Goal: Task Accomplishment & Management: Use online tool/utility

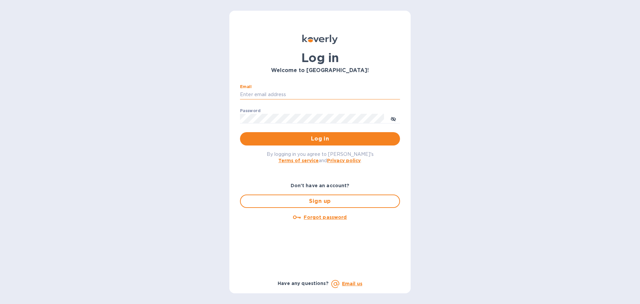
click at [264, 94] on input "Email" at bounding box center [320, 95] width 160 height 10
type input "regina@wine-cask.com"
click at [328, 135] on span "Log in" at bounding box center [319, 139] width 149 height 8
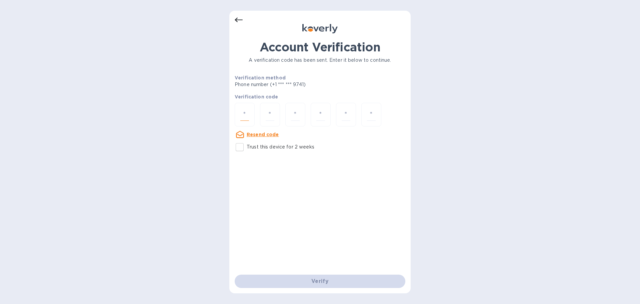
click at [241, 112] on input "number" at bounding box center [244, 114] width 9 height 12
paste input "5"
type input "5"
type input "4"
type input "7"
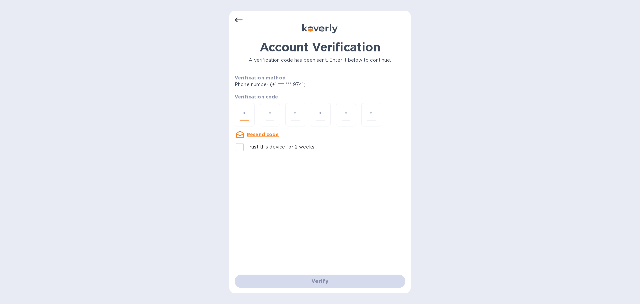
type input "3"
type input "7"
type input "4"
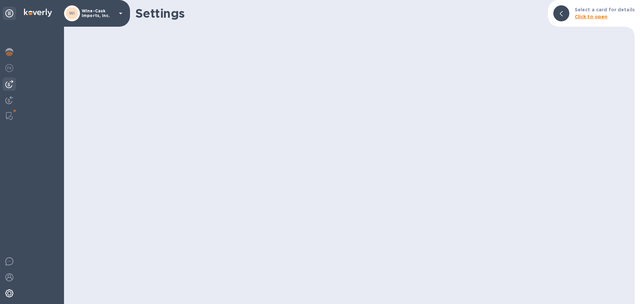
click at [8, 83] on img at bounding box center [9, 84] width 8 height 8
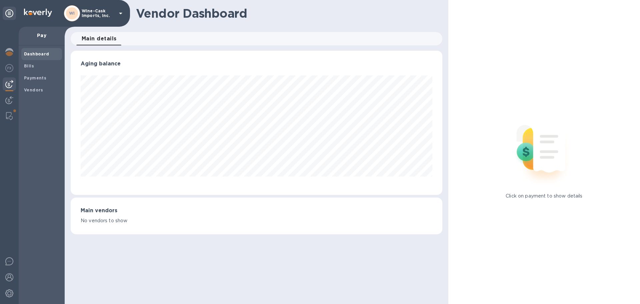
scroll to position [333072, 332847]
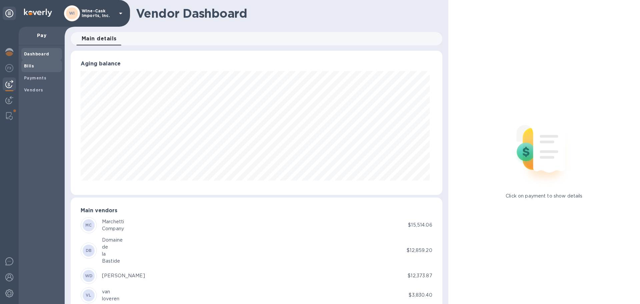
click at [29, 66] on b "Bills" at bounding box center [29, 65] width 10 height 5
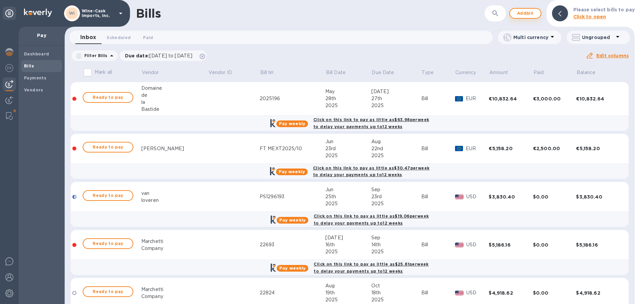
click at [535, 14] on span "Add bill" at bounding box center [525, 13] width 20 height 8
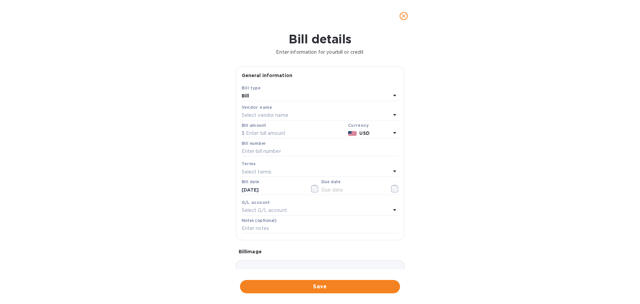
click at [277, 116] on p "Select vendor name" at bounding box center [265, 115] width 47 height 7
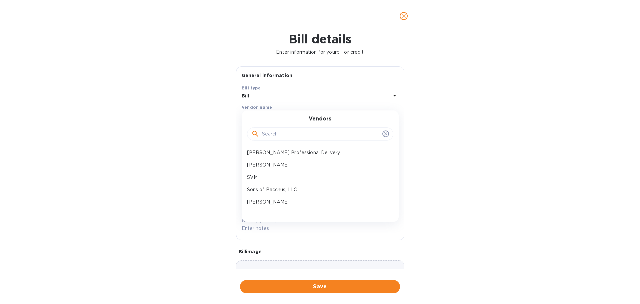
scroll to position [190, 0]
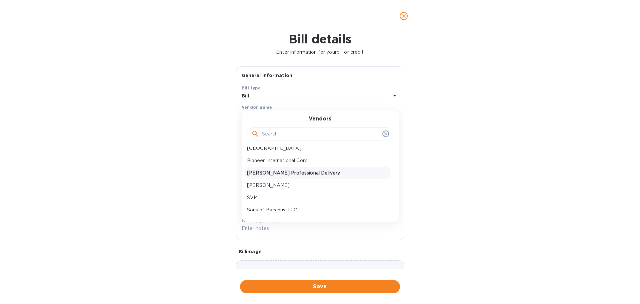
click at [294, 174] on p "[PERSON_NAME] Professional Delivery" at bounding box center [317, 172] width 141 height 7
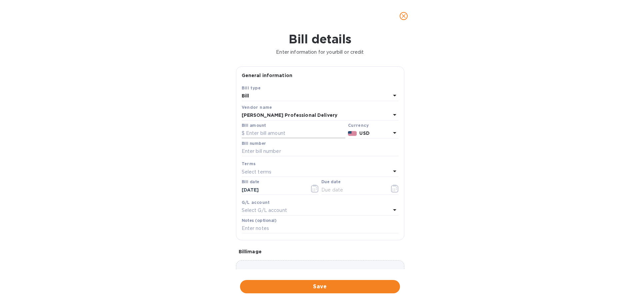
click at [270, 133] on input "text" at bounding box center [294, 133] width 104 height 10
type input "141.00"
click at [263, 154] on input "text" at bounding box center [320, 151] width 157 height 10
type input "wc091225"
click at [329, 188] on input "text" at bounding box center [352, 190] width 63 height 10
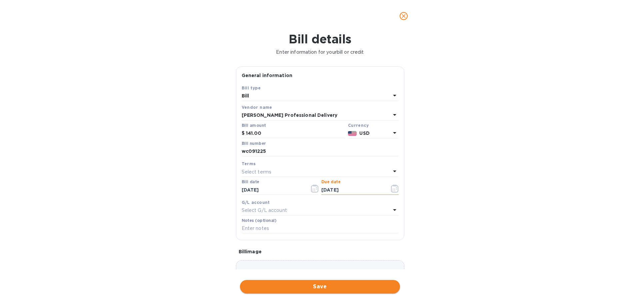
type input "[DATE]"
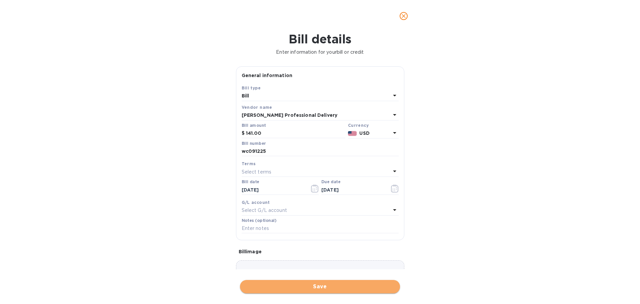
click at [326, 286] on span "Save" at bounding box center [319, 286] width 149 height 8
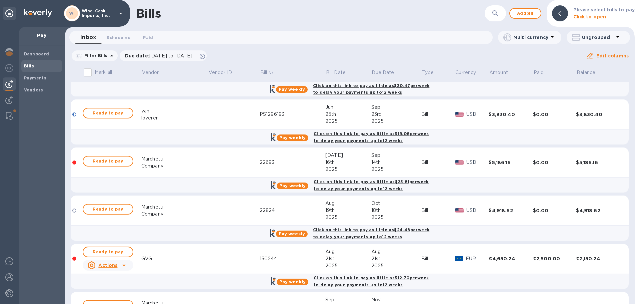
scroll to position [220, 0]
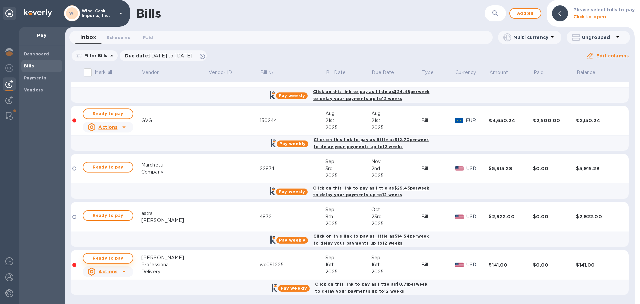
click at [113, 258] on span "Ready to pay" at bounding box center [108, 258] width 39 height 8
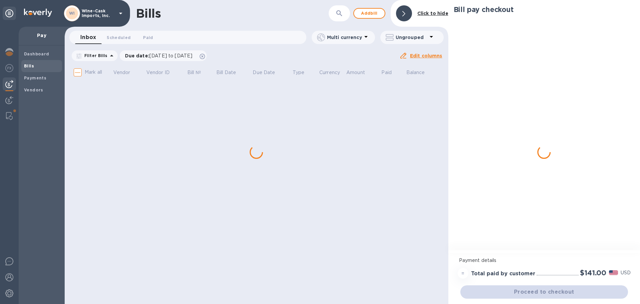
scroll to position [0, 0]
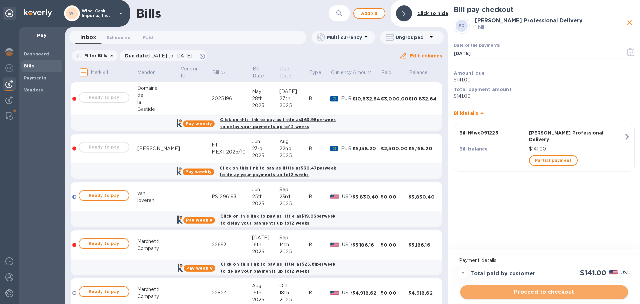
click at [541, 291] on span "Proceed to checkout" at bounding box center [544, 292] width 157 height 8
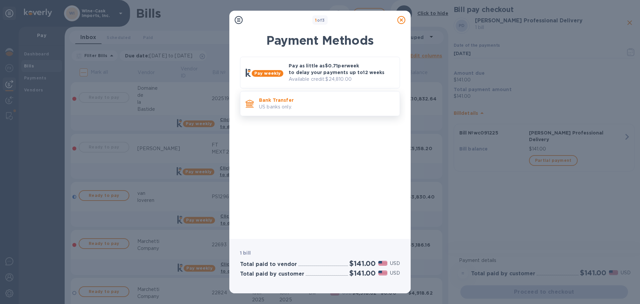
click at [314, 116] on div "Bank Transfer US banks only." at bounding box center [320, 103] width 160 height 25
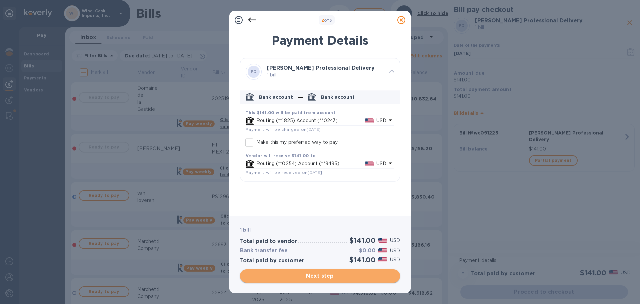
click at [333, 274] on span "Next step" at bounding box center [319, 276] width 149 height 8
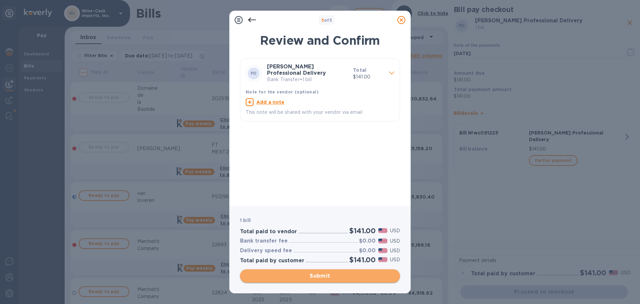
click at [332, 273] on span "Submit" at bounding box center [319, 276] width 149 height 8
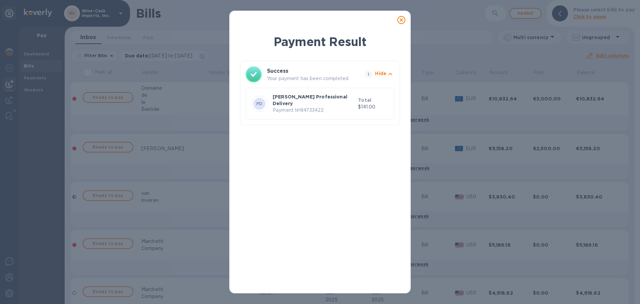
click at [400, 19] on icon at bounding box center [401, 20] width 8 height 8
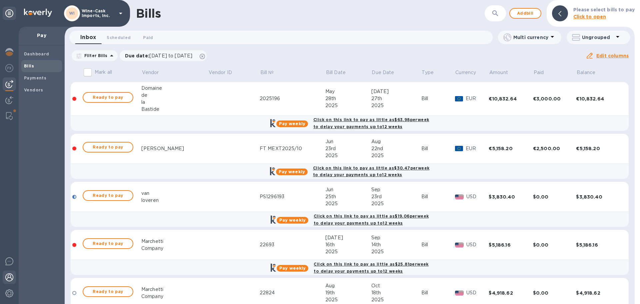
click at [10, 272] on div at bounding box center [9, 277] width 13 height 15
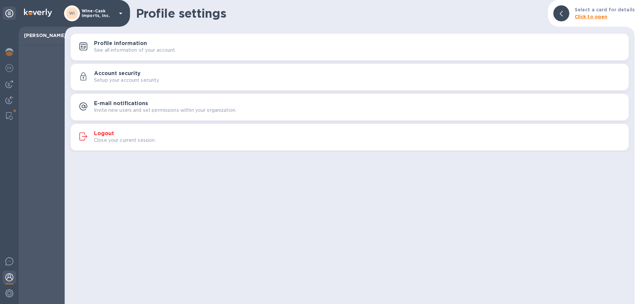
click at [111, 130] on h3 "Logout" at bounding box center [104, 133] width 20 height 6
